Goal: Task Accomplishment & Management: Manage account settings

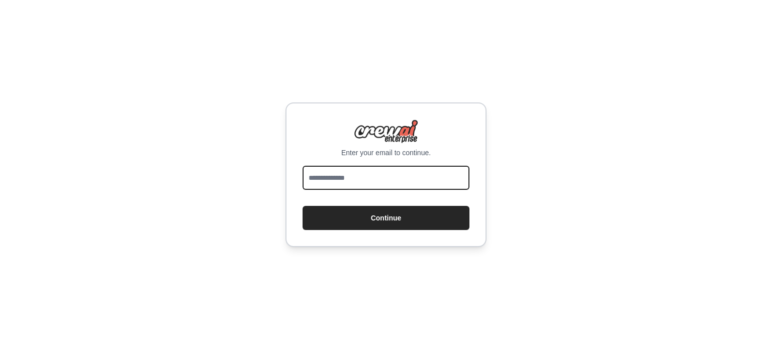
click at [402, 178] on input "email" at bounding box center [386, 178] width 167 height 24
type input "**********"
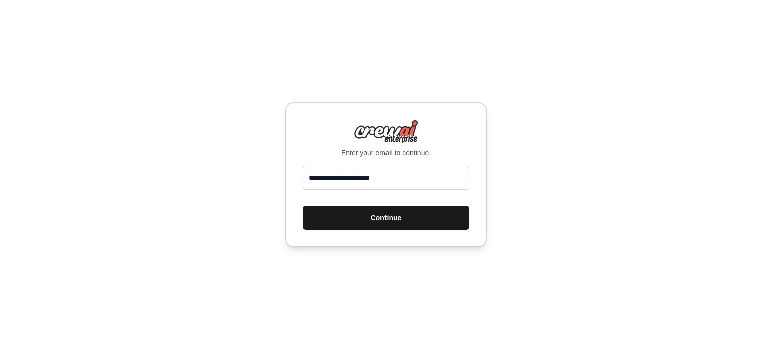
click at [386, 222] on button "Continue" at bounding box center [386, 218] width 167 height 24
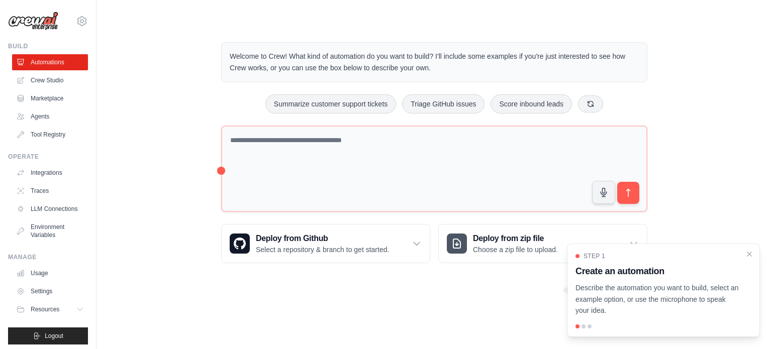
drag, startPoint x: 653, startPoint y: 308, endPoint x: 525, endPoint y: 316, distance: 128.0
click at [525, 316] on body "[EMAIL_ADDRESS][DOMAIN_NAME] Settings Build Automations Crew Studio" at bounding box center [386, 174] width 772 height 349
click at [750, 253] on icon "Close walkthrough" at bounding box center [750, 253] width 5 height 5
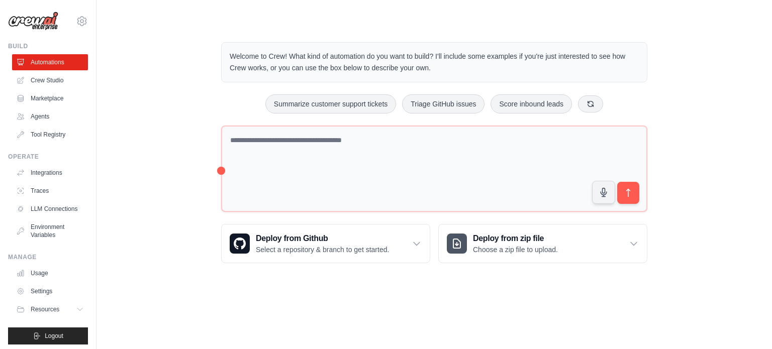
click at [355, 313] on body "[EMAIL_ADDRESS][DOMAIN_NAME] Settings Build Automations Crew Studio" at bounding box center [386, 174] width 772 height 349
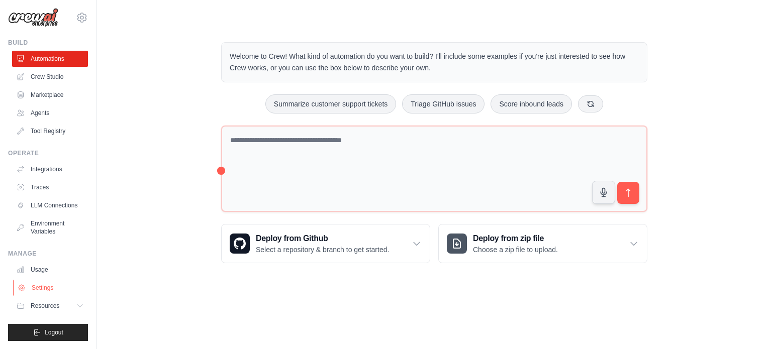
scroll to position [11, 0]
click at [64, 308] on button "Resources" at bounding box center [51, 306] width 76 height 16
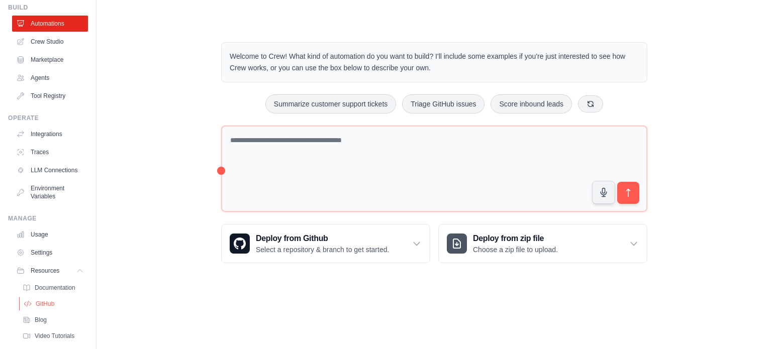
scroll to position [0, 0]
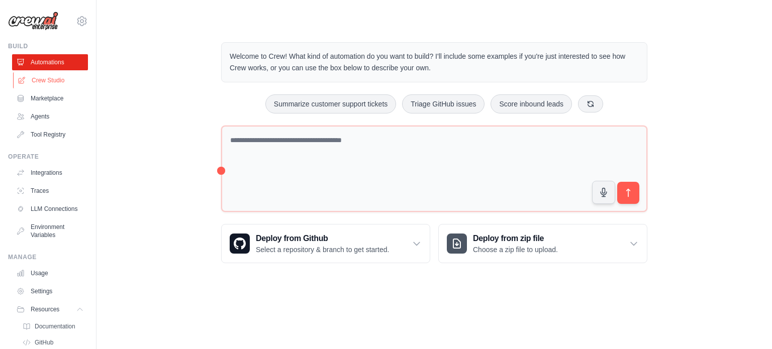
click at [43, 82] on link "Crew Studio" at bounding box center [51, 80] width 76 height 16
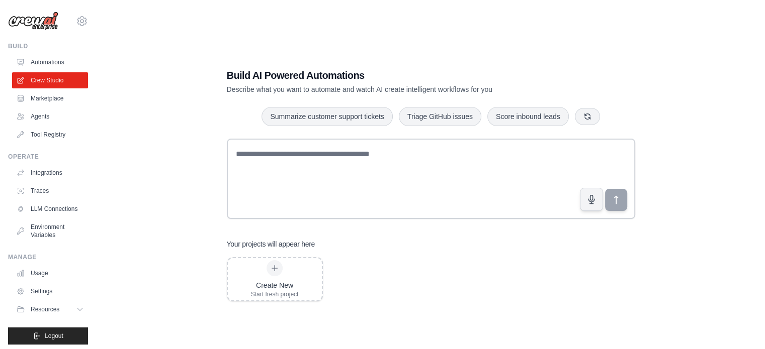
click at [45, 96] on link "Marketplace" at bounding box center [50, 99] width 76 height 16
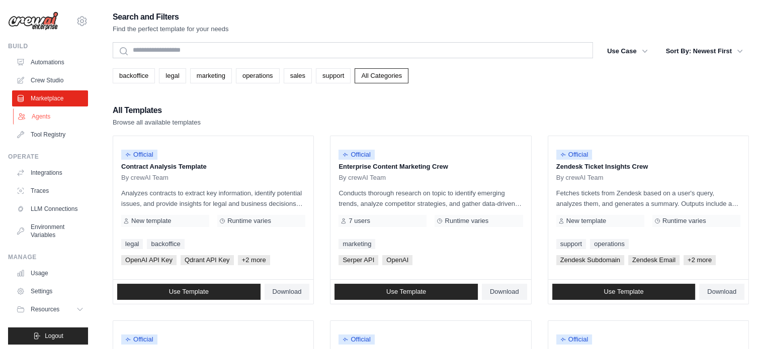
click at [43, 115] on link "Agents" at bounding box center [51, 117] width 76 height 16
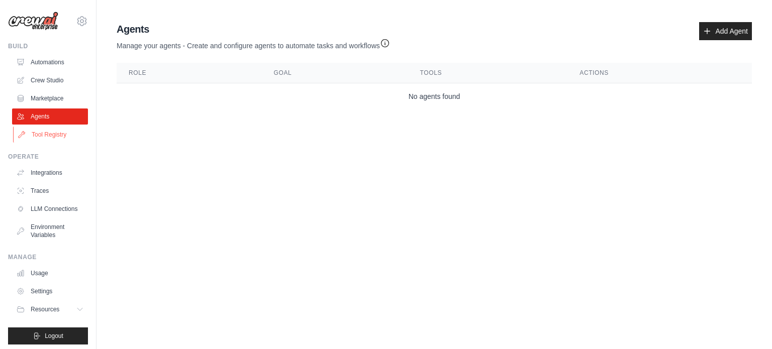
click at [47, 135] on link "Tool Registry" at bounding box center [51, 135] width 76 height 16
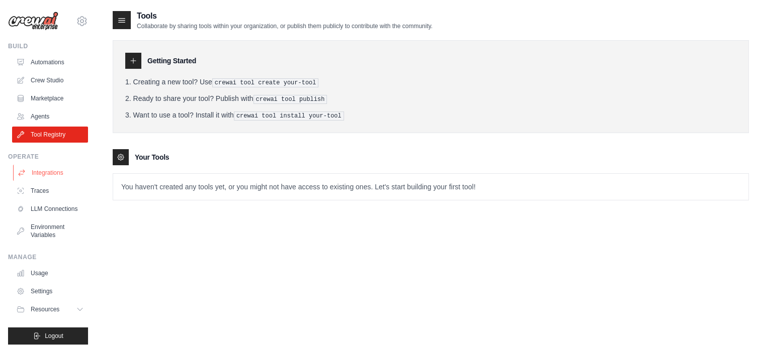
click at [47, 172] on link "Integrations" at bounding box center [51, 173] width 76 height 16
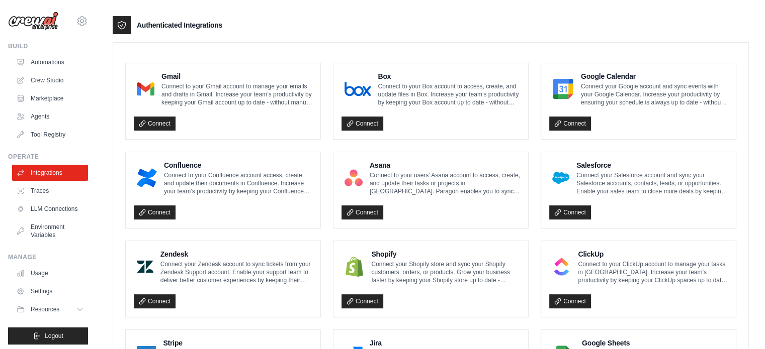
scroll to position [87, 0]
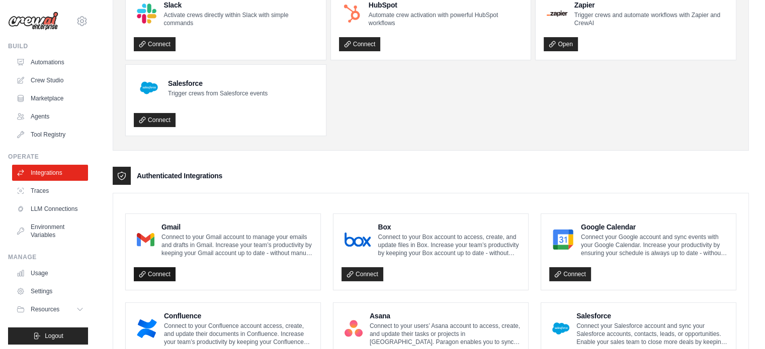
click at [158, 271] on link "Connect" at bounding box center [155, 274] width 42 height 14
click at [53, 188] on link "Traces" at bounding box center [51, 191] width 76 height 16
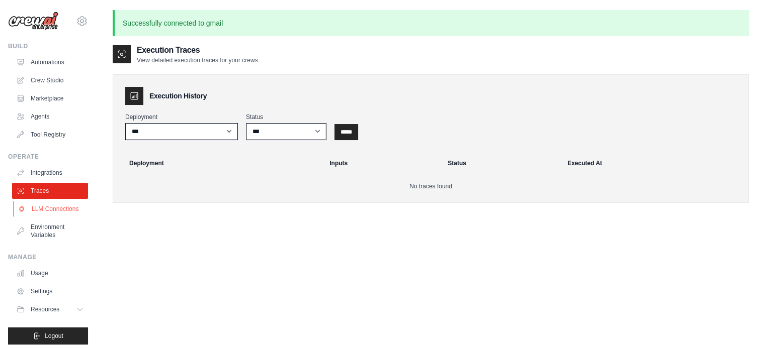
click at [48, 216] on link "LLM Connections" at bounding box center [51, 209] width 76 height 16
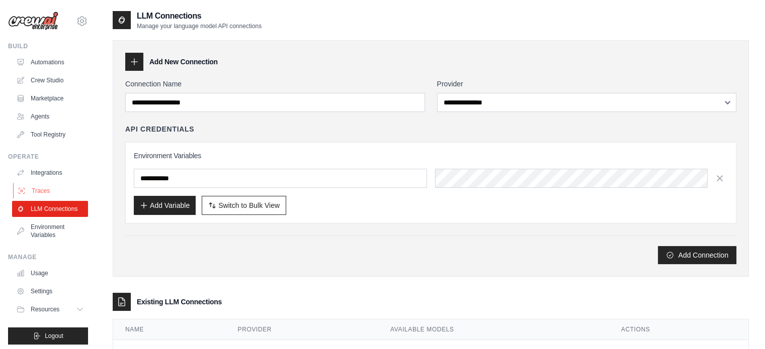
click at [50, 189] on link "Traces" at bounding box center [51, 191] width 76 height 16
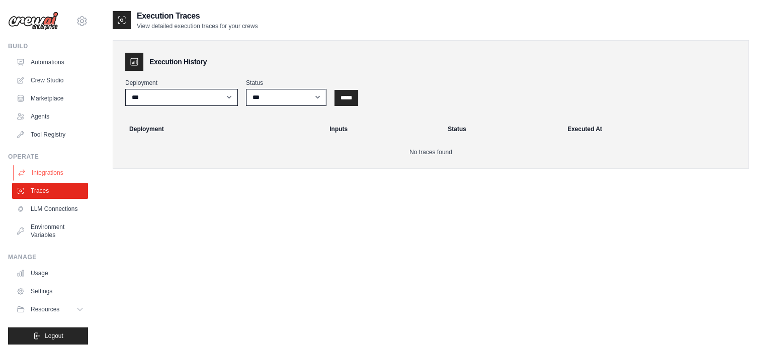
click at [53, 171] on link "Integrations" at bounding box center [51, 173] width 76 height 16
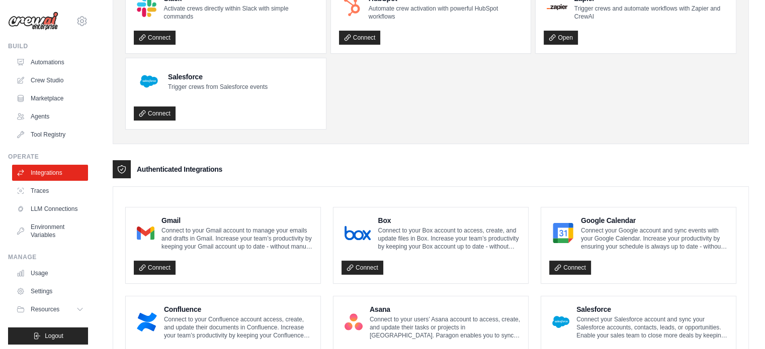
scroll to position [101, 0]
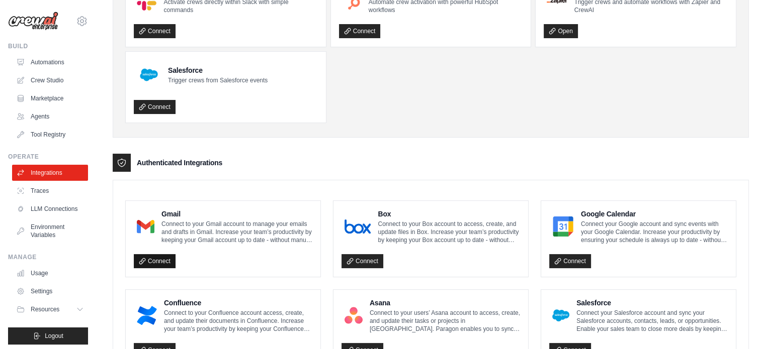
click at [139, 261] on icon at bounding box center [142, 261] width 7 height 7
click at [51, 189] on link "Traces" at bounding box center [51, 191] width 76 height 16
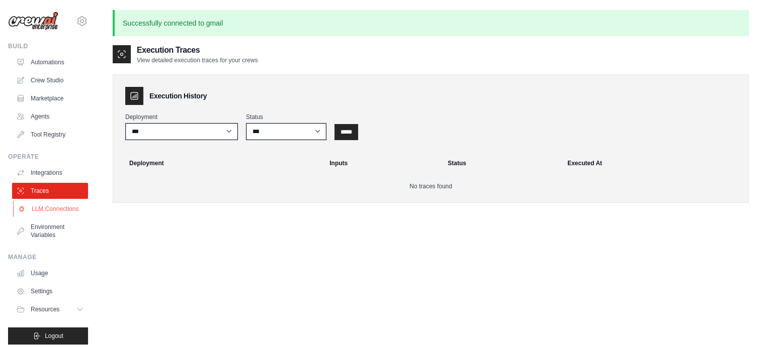
click at [52, 213] on link "LLM Connections" at bounding box center [51, 209] width 76 height 16
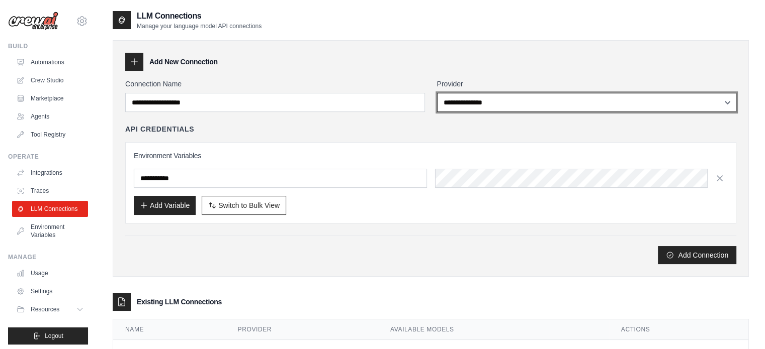
click at [456, 100] on select "**********" at bounding box center [587, 102] width 300 height 19
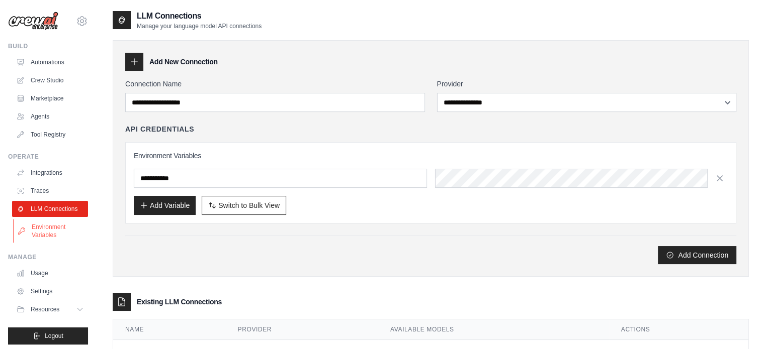
click at [42, 237] on link "Environment Variables" at bounding box center [51, 231] width 76 height 24
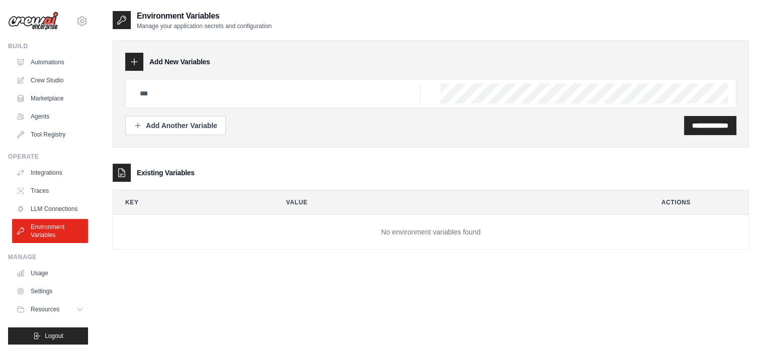
click at [133, 62] on icon at bounding box center [134, 62] width 7 height 7
click at [156, 126] on div "Add Another Variable" at bounding box center [175, 125] width 83 height 10
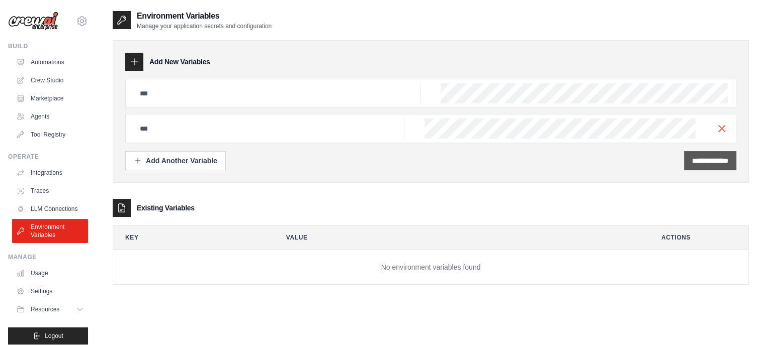
click at [719, 132] on icon "button" at bounding box center [721, 129] width 12 height 12
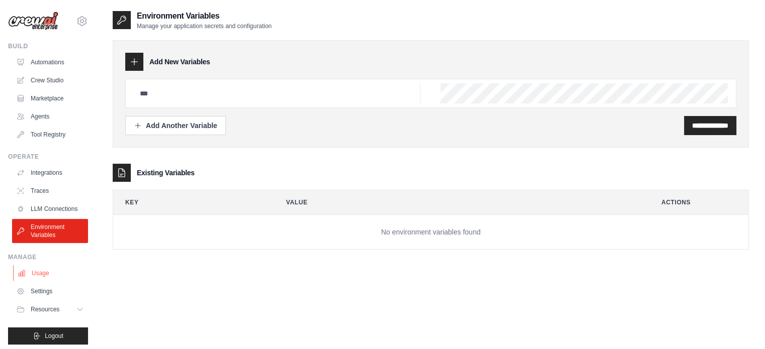
click at [46, 282] on link "Usage" at bounding box center [51, 273] width 76 height 16
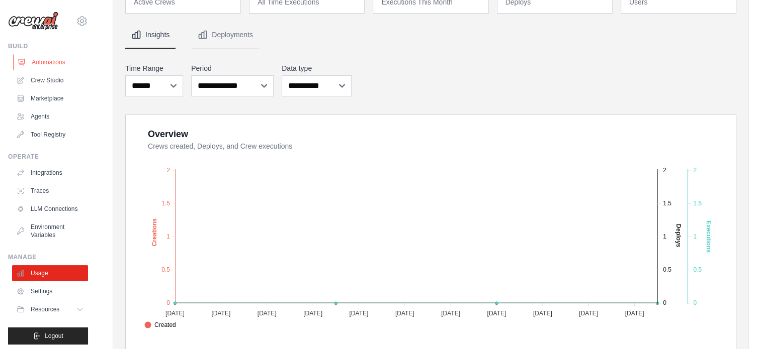
click at [39, 60] on link "Automations" at bounding box center [51, 62] width 76 height 16
